Goal: Task Accomplishment & Management: Use online tool/utility

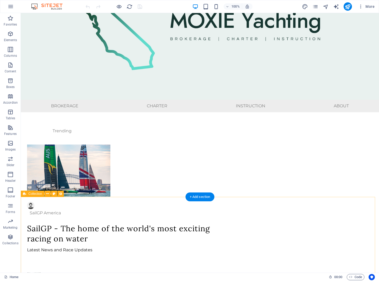
scroll to position [14, 0]
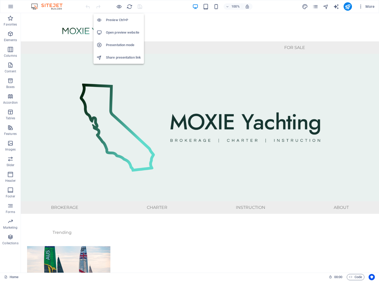
click at [117, 20] on h6 "Preview Ctrl+P" at bounding box center [123, 20] width 35 height 6
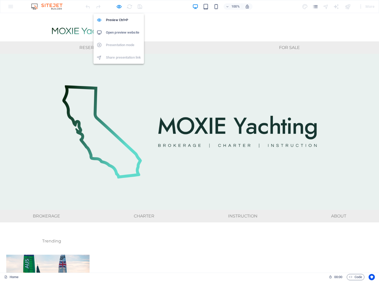
click at [122, 35] on h6 "Open preview website" at bounding box center [123, 32] width 35 height 6
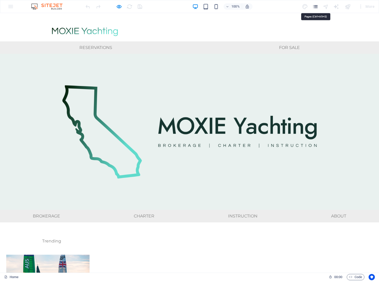
click at [316, 7] on icon "pages" at bounding box center [315, 7] width 6 height 6
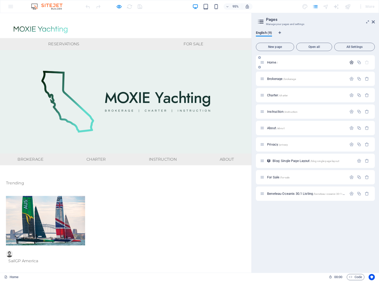
click at [351, 63] on icon "button" at bounding box center [351, 62] width 4 height 4
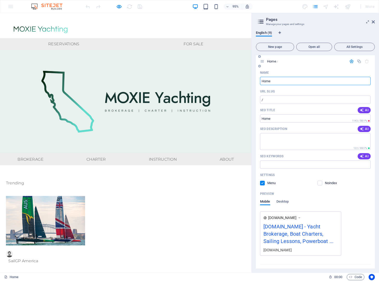
scroll to position [0, 0]
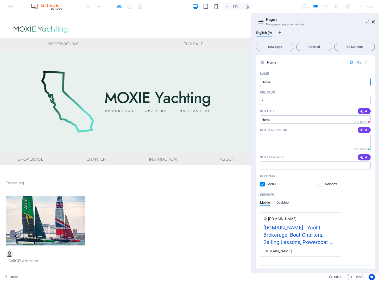
click at [374, 23] on icon at bounding box center [373, 22] width 3 height 4
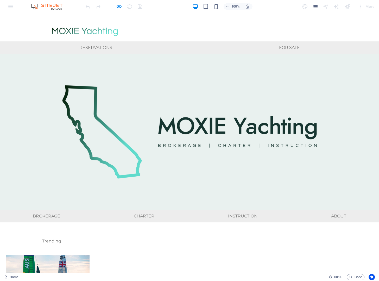
click at [271, 10] on div "100% More" at bounding box center [231, 6] width 292 height 8
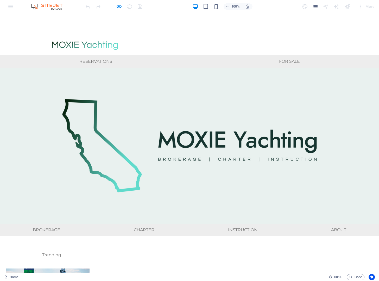
click at [142, 55] on ul "Reservations FOR SALE" at bounding box center [189, 61] width 379 height 12
click at [135, 38] on figure at bounding box center [189, 44] width 299 height 13
